Goal: Information Seeking & Learning: Learn about a topic

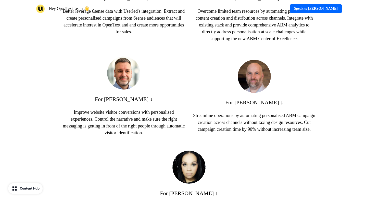
scroll to position [471, 0]
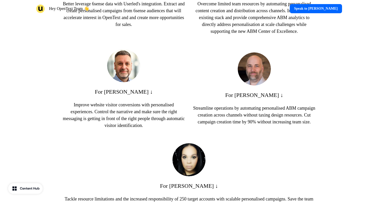
click at [143, 122] on p "Improve website visitor conversions with personalised experiences. Control the …" at bounding box center [124, 116] width 122 height 28
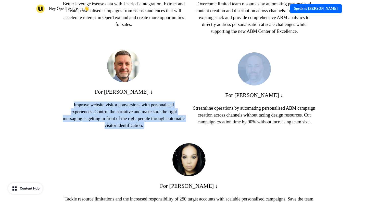
click at [149, 124] on p "Improve website visitor conversions with personalised experiences. Control the …" at bounding box center [124, 116] width 122 height 28
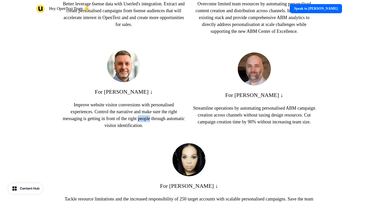
click at [149, 124] on p "Improve website visitor conversions with personalised experiences. Control the …" at bounding box center [124, 116] width 122 height 28
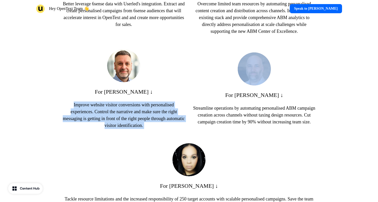
click at [149, 124] on p "Improve website visitor conversions with personalised experiences. Control the …" at bounding box center [124, 116] width 122 height 28
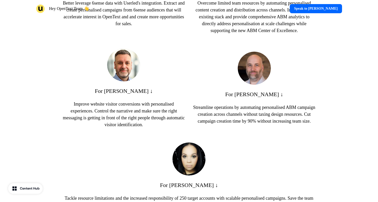
scroll to position [471, 0]
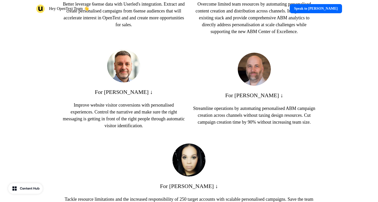
click at [141, 113] on p "Improve website visitor conversions with personalised experiences. Control the …" at bounding box center [124, 116] width 122 height 28
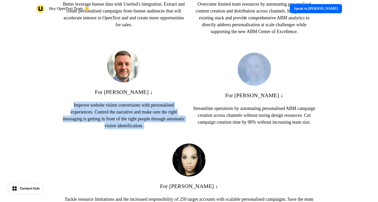
click at [141, 113] on p "Improve website visitor conversions with personalised experiences. Control the …" at bounding box center [124, 116] width 122 height 28
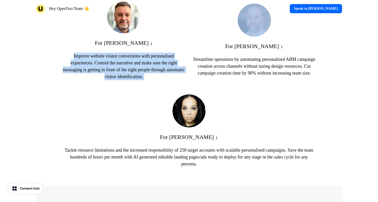
scroll to position [558, 0]
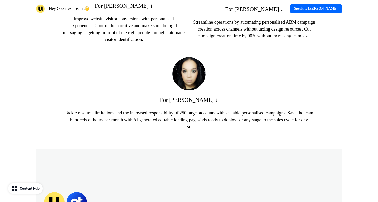
click at [142, 126] on p "Tackle resource limitations and the increased responsibility of 250 target acco…" at bounding box center [189, 120] width 253 height 21
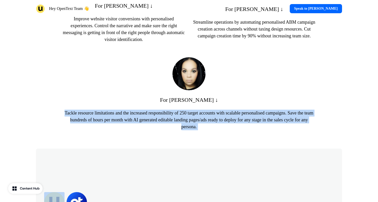
click at [142, 126] on p "Tackle resource limitations and the increased responsibility of 250 target acco…" at bounding box center [189, 120] width 253 height 21
click at [148, 126] on p "Tackle resource limitations and the increased responsibility of 250 target acco…" at bounding box center [189, 120] width 253 height 21
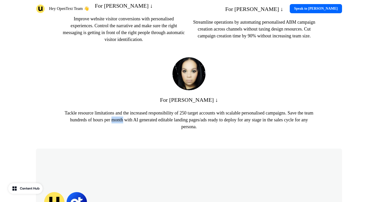
click at [148, 126] on p "Tackle resource limitations and the increased responsibility of 250 target acco…" at bounding box center [189, 120] width 253 height 21
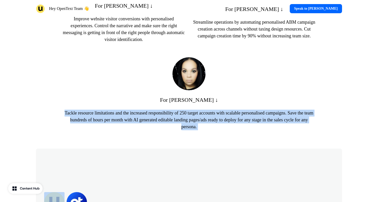
click at [148, 126] on p "Tackle resource limitations and the increased responsibility of 250 target acco…" at bounding box center [189, 120] width 253 height 21
click at [150, 126] on p "Tackle resource limitations and the increased responsibility of 250 target acco…" at bounding box center [189, 120] width 253 height 21
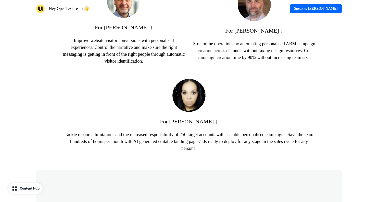
scroll to position [524, 0]
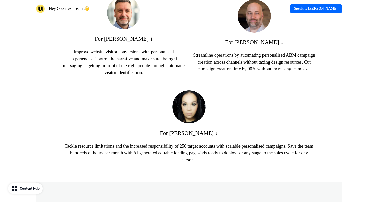
click at [131, 76] on p "Improve website visitor conversions with personalised experiences. Control the …" at bounding box center [124, 63] width 122 height 28
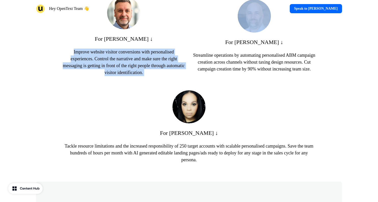
click at [131, 76] on p "Improve website visitor conversions with personalised experiences. Control the …" at bounding box center [124, 63] width 122 height 28
click at [135, 76] on p "Improve website visitor conversions with personalised experiences. Control the …" at bounding box center [124, 63] width 122 height 28
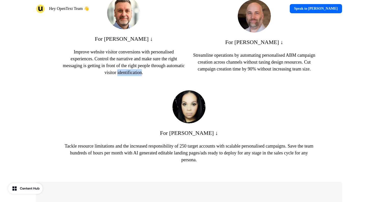
click at [135, 76] on p "Improve website visitor conversions with personalised experiences. Control the …" at bounding box center [124, 63] width 122 height 28
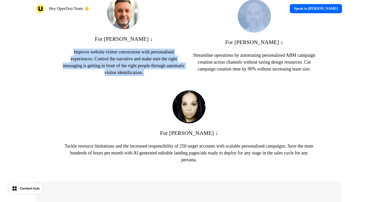
click at [135, 76] on p "Improve website visitor conversions with personalised experiences. Control the …" at bounding box center [124, 63] width 122 height 28
click at [138, 76] on p "Improve website visitor conversions with personalised experiences. Control the …" at bounding box center [124, 63] width 122 height 28
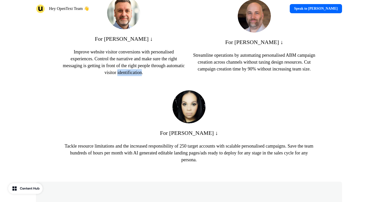
click at [138, 76] on p "Improve website visitor conversions with personalised experiences. Control the …" at bounding box center [124, 63] width 122 height 28
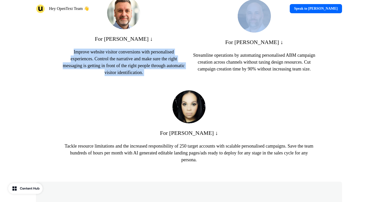
click at [138, 76] on p "Improve website visitor conversions with personalised experiences. Control the …" at bounding box center [124, 63] width 122 height 28
click at [139, 76] on p "Improve website visitor conversions with personalised experiences. Control the …" at bounding box center [124, 63] width 122 height 28
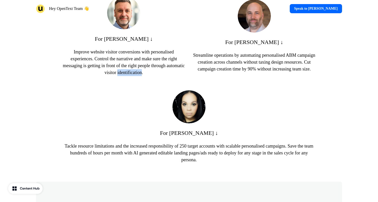
click at [139, 76] on p "Improve website visitor conversions with personalised experiences. Control the …" at bounding box center [124, 63] width 122 height 28
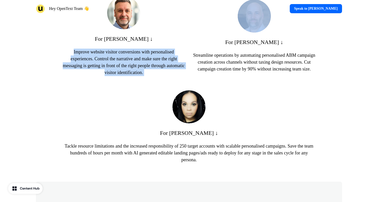
click at [139, 76] on p "Improve website visitor conversions with personalised experiences. Control the …" at bounding box center [124, 63] width 122 height 28
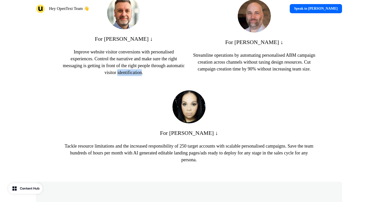
click at [139, 76] on p "Improve website visitor conversions with personalised experiences. Control the …" at bounding box center [124, 63] width 122 height 28
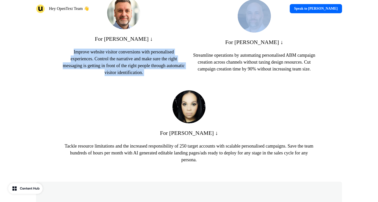
click at [139, 76] on p "Improve website visitor conversions with personalised experiences. Control the …" at bounding box center [124, 63] width 122 height 28
click at [141, 76] on p "Improve website visitor conversions with personalised experiences. Control the …" at bounding box center [124, 63] width 122 height 28
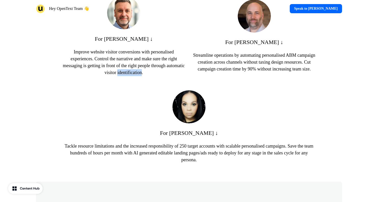
click at [141, 76] on p "Improve website visitor conversions with personalised experiences. Control the …" at bounding box center [124, 63] width 122 height 28
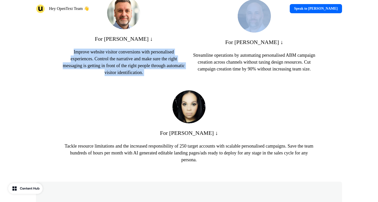
click at [141, 76] on p "Improve website visitor conversions with personalised experiences. Control the …" at bounding box center [124, 63] width 122 height 28
click at [142, 76] on p "Improve website visitor conversions with personalised experiences. Control the …" at bounding box center [124, 63] width 122 height 28
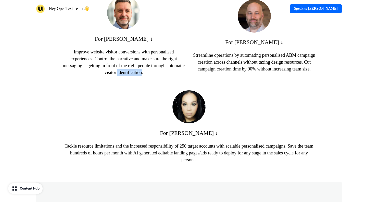
click at [142, 76] on p "Improve website visitor conversions with personalised experiences. Control the …" at bounding box center [124, 63] width 122 height 28
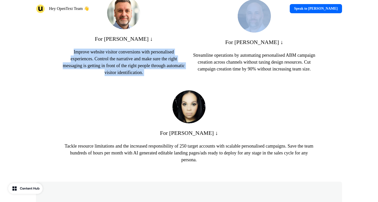
click at [142, 76] on p "Improve website visitor conversions with personalised experiences. Control the …" at bounding box center [124, 63] width 122 height 28
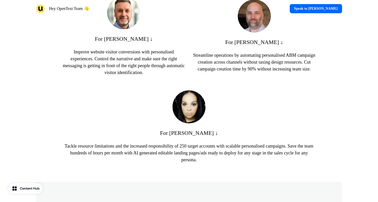
click at [141, 76] on p "Improve website visitor conversions with personalised experiences. Control the …" at bounding box center [124, 63] width 122 height 28
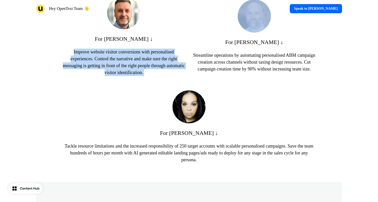
click at [141, 76] on p "Improve website visitor conversions with personalised experiences. Control the …" at bounding box center [124, 63] width 122 height 28
click at [144, 75] on p "Improve website visitor conversions with personalised experiences. Control the …" at bounding box center [124, 63] width 122 height 28
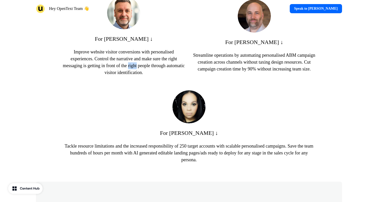
click at [144, 75] on p "Improve website visitor conversions with personalised experiences. Control the …" at bounding box center [124, 63] width 122 height 28
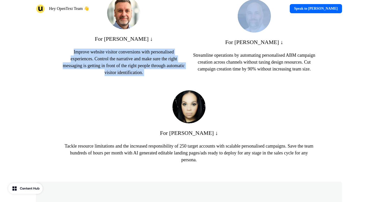
click at [144, 75] on p "Improve website visitor conversions with personalised experiences. Control the …" at bounding box center [124, 63] width 122 height 28
click at [144, 74] on p "Improve website visitor conversions with personalised experiences. Control the …" at bounding box center [124, 63] width 122 height 28
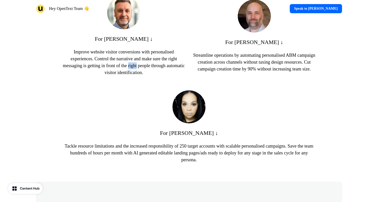
click at [144, 74] on p "Improve website visitor conversions with personalised experiences. Control the …" at bounding box center [124, 63] width 122 height 28
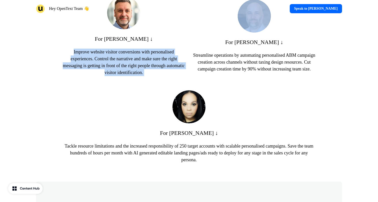
click at [144, 74] on p "Improve website visitor conversions with personalised experiences. Control the …" at bounding box center [124, 63] width 122 height 28
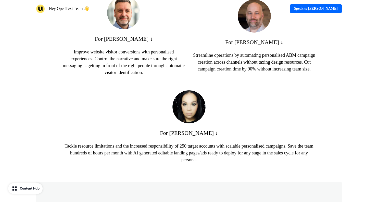
click at [143, 76] on p "Improve website visitor conversions with personalised experiences. Control the …" at bounding box center [124, 63] width 122 height 28
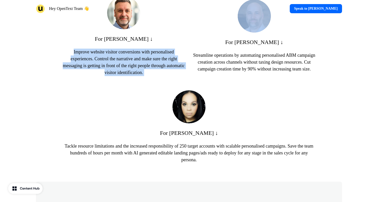
click at [143, 76] on p "Improve website visitor conversions with personalised experiences. Control the …" at bounding box center [124, 63] width 122 height 28
click at [147, 76] on p "Improve website visitor conversions with personalised experiences. Control the …" at bounding box center [124, 63] width 122 height 28
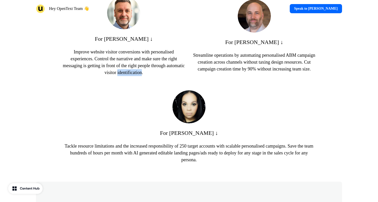
click at [147, 76] on p "Improve website visitor conversions with personalised experiences. Control the …" at bounding box center [124, 63] width 122 height 28
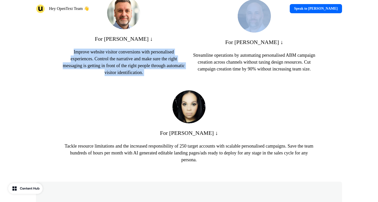
click at [147, 76] on p "Improve website visitor conversions with personalised experiences. Control the …" at bounding box center [124, 63] width 122 height 28
click at [148, 75] on p "Improve website visitor conversions with personalised experiences. Control the …" at bounding box center [124, 63] width 122 height 28
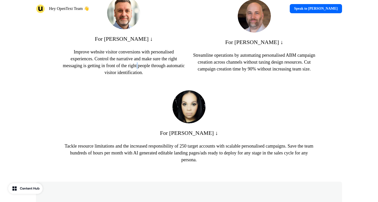
click at [148, 75] on p "Improve website visitor conversions with personalised experiences. Control the …" at bounding box center [124, 63] width 122 height 28
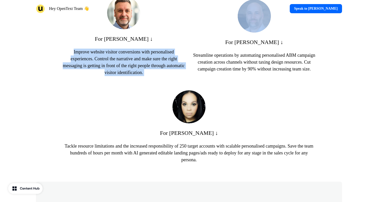
click at [148, 75] on p "Improve website visitor conversions with personalised experiences. Control the …" at bounding box center [124, 63] width 122 height 28
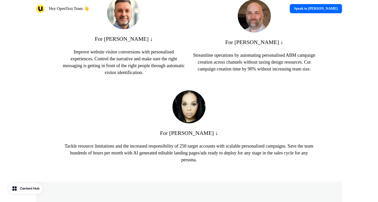
click at [139, 74] on p "Improve website visitor conversions with personalised experiences. Control the …" at bounding box center [124, 63] width 122 height 28
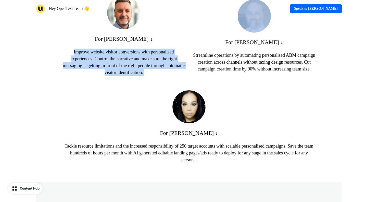
click at [139, 74] on p "Improve website visitor conversions with personalised experiences. Control the …" at bounding box center [124, 63] width 122 height 28
click at [141, 72] on p "Improve website visitor conversions with personalised experiences. Control the …" at bounding box center [124, 63] width 122 height 28
drag, startPoint x: 68, startPoint y: 61, endPoint x: 159, endPoint y: 81, distance: 93.1
click at [159, 76] on p "Improve website visitor conversions with personalised experiences. Control the …" at bounding box center [124, 63] width 122 height 28
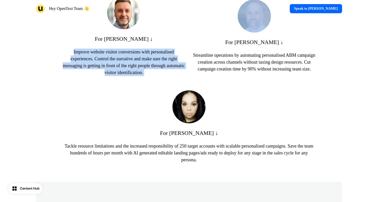
drag, startPoint x: 159, startPoint y: 81, endPoint x: 66, endPoint y: 50, distance: 97.8
click at [66, 50] on div "For [PERSON_NAME] ↓ Improve website visitor conversions with personalised exper…" at bounding box center [124, 36] width 122 height 80
drag, startPoint x: 66, startPoint y: 50, endPoint x: 153, endPoint y: 80, distance: 91.9
click at [153, 76] on div "For [PERSON_NAME] ↓ Improve website visitor conversions with personalised exper…" at bounding box center [124, 36] width 122 height 80
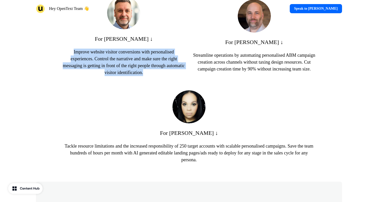
click at [153, 76] on p "Improve website visitor conversions with personalised experiences. Control the …" at bounding box center [124, 63] width 122 height 28
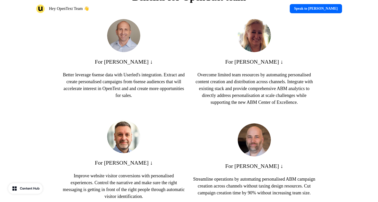
scroll to position [400, 0]
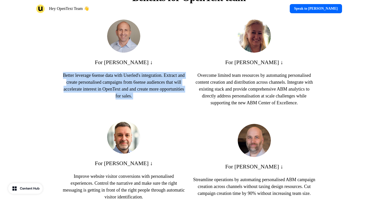
drag, startPoint x: 65, startPoint y: 79, endPoint x: 166, endPoint y: 104, distance: 103.5
click at [166, 104] on p "Better leverage 6sense data with Userled's integration. Extract and create pers…" at bounding box center [124, 89] width 122 height 34
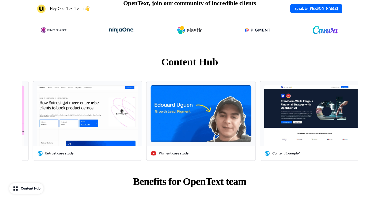
scroll to position [204, 0]
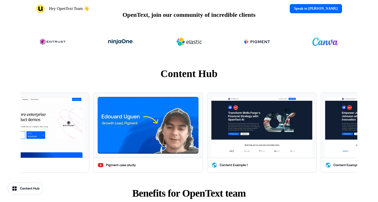
click at [35, 191] on div "Content Hub" at bounding box center [30, 188] width 20 height 5
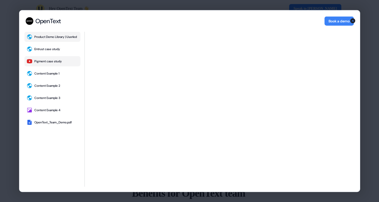
click at [57, 63] on div "Pigment case study" at bounding box center [48, 61] width 28 height 4
click at [59, 51] on div "Entrust case study" at bounding box center [47, 49] width 26 height 4
click at [63, 38] on div "Product Demo Library | Userled" at bounding box center [55, 37] width 43 height 4
click at [59, 74] on div "Content Example 1" at bounding box center [46, 74] width 25 height 4
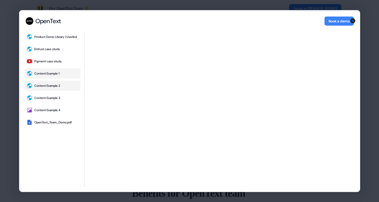
click at [58, 88] on div "Content Example 2" at bounding box center [47, 86] width 26 height 4
click at [58, 100] on div "Content Example 3" at bounding box center [47, 98] width 26 height 4
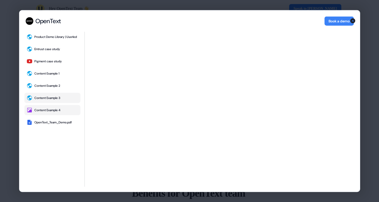
click at [58, 112] on div "Content Example 4" at bounding box center [47, 110] width 26 height 4
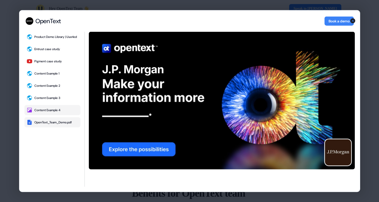
click at [68, 125] on div "OpenText_Team_Demo.pdf" at bounding box center [52, 123] width 37 height 4
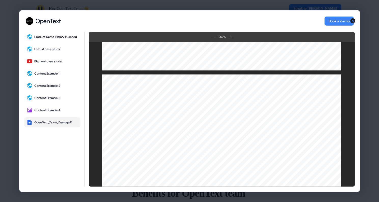
scroll to position [668, 0]
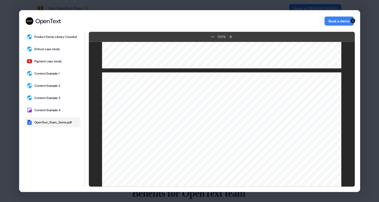
click at [369, 107] on div "OpenText OpenText Book a demo Product Demo Library | Userled Entrust case study…" at bounding box center [189, 101] width 379 height 202
click at [353, 21] on icon "button" at bounding box center [353, 21] width 6 height 6
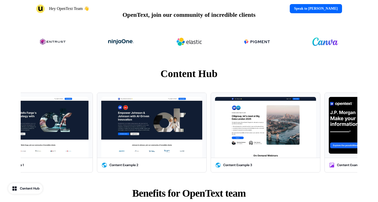
click at [21, 188] on div "Content Hub" at bounding box center [30, 188] width 20 height 5
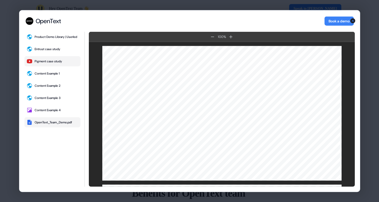
click at [67, 63] on button "Pigment case study" at bounding box center [52, 61] width 56 height 10
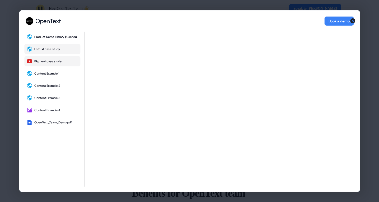
click at [64, 52] on button "Entrust case study" at bounding box center [52, 49] width 56 height 10
click at [68, 36] on div "Product Demo Library | Userled" at bounding box center [55, 37] width 43 height 4
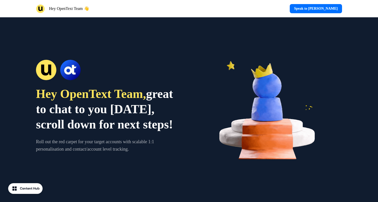
click at [322, 8] on link "Speak to [PERSON_NAME]" at bounding box center [315, 8] width 52 height 9
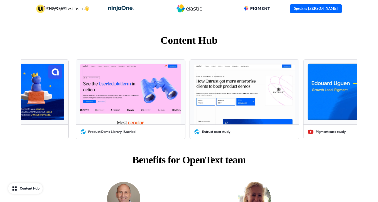
scroll to position [249, 0]
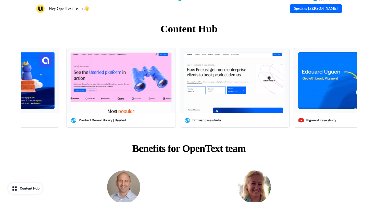
click at [30, 188] on div "Content Hub" at bounding box center [30, 188] width 20 height 5
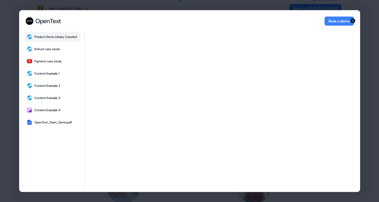
click at [29, 21] on img at bounding box center [29, 21] width 8 height 8
click at [354, 21] on icon "button" at bounding box center [353, 20] width 5 height 5
